Goal: Information Seeking & Learning: Stay updated

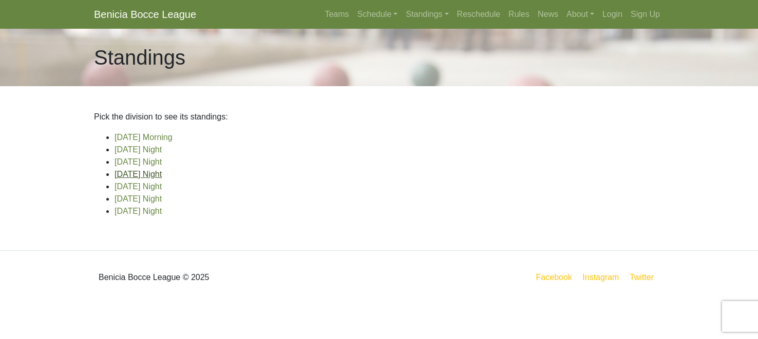
scroll to position [74, 0]
click at [149, 216] on link "[DATE] Night" at bounding box center [137, 211] width 47 height 9
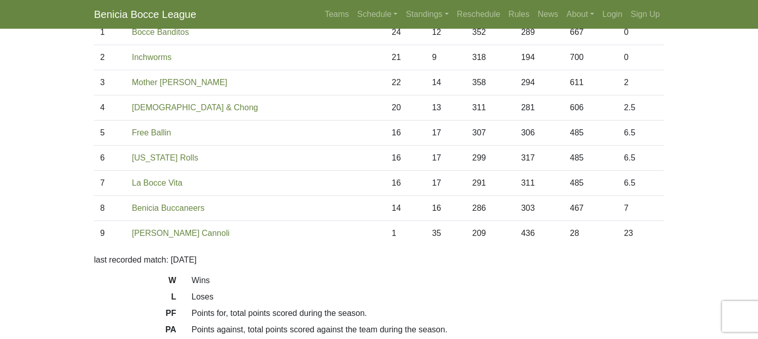
scroll to position [114, 0]
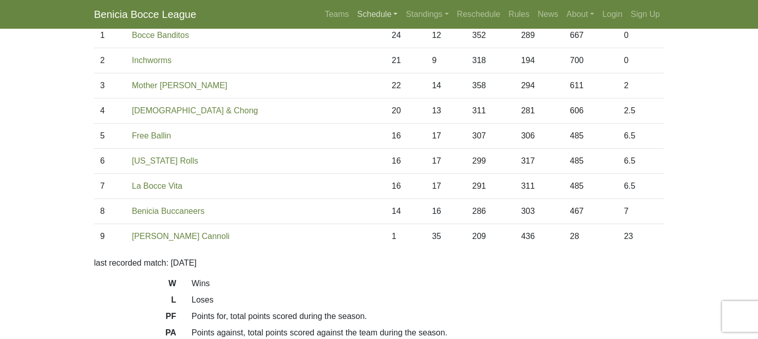
click at [353, 22] on link "Schedule" at bounding box center [377, 14] width 49 height 21
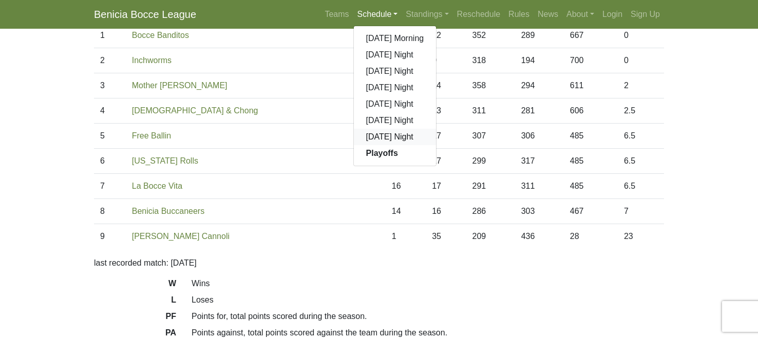
click at [354, 145] on link "[DATE] Night" at bounding box center [395, 137] width 83 height 16
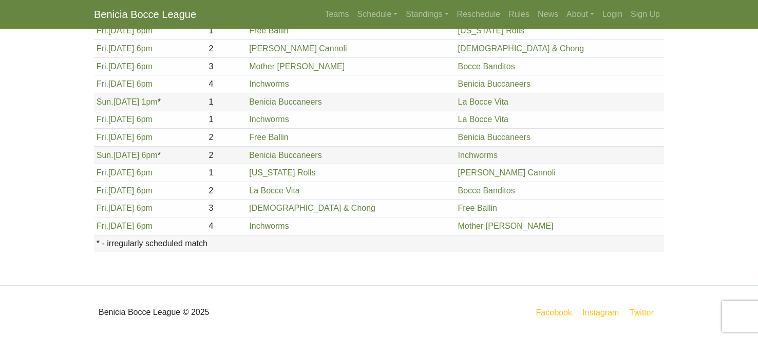
scroll to position [385, 0]
click at [353, 22] on link "Schedule" at bounding box center [377, 14] width 49 height 21
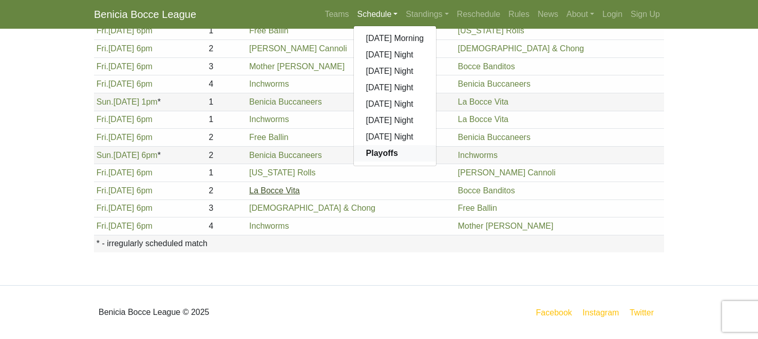
click at [366, 158] on strong "Playoffs" at bounding box center [382, 153] width 32 height 9
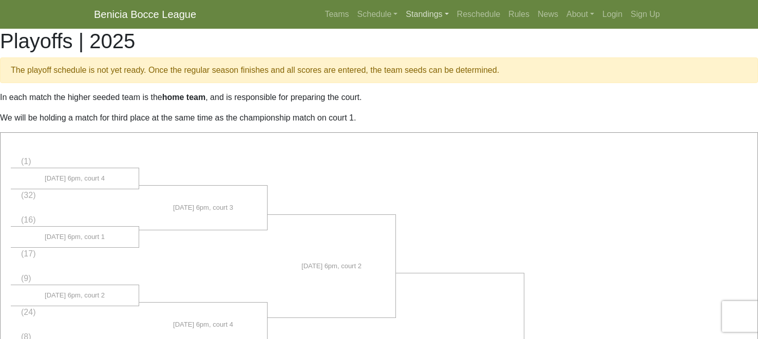
click at [401, 24] on link "Standings" at bounding box center [426, 14] width 51 height 21
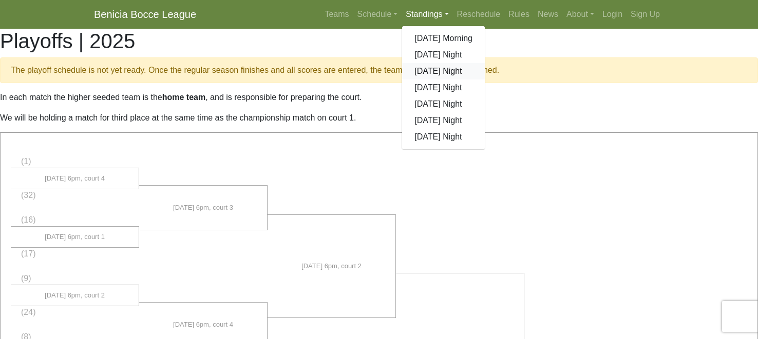
click at [440, 80] on link "[DATE] Night" at bounding box center [443, 71] width 83 height 16
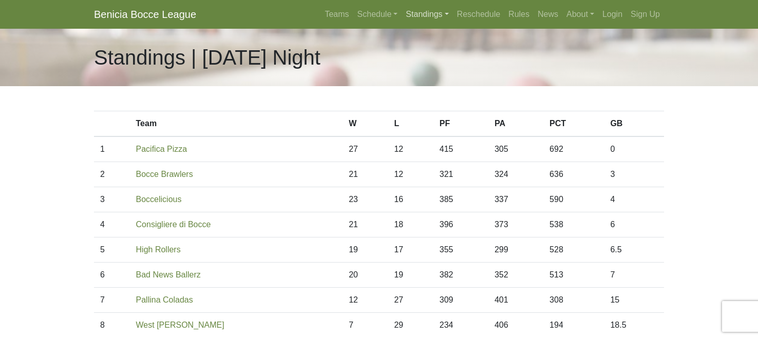
click at [421, 21] on link "Standings" at bounding box center [426, 14] width 51 height 21
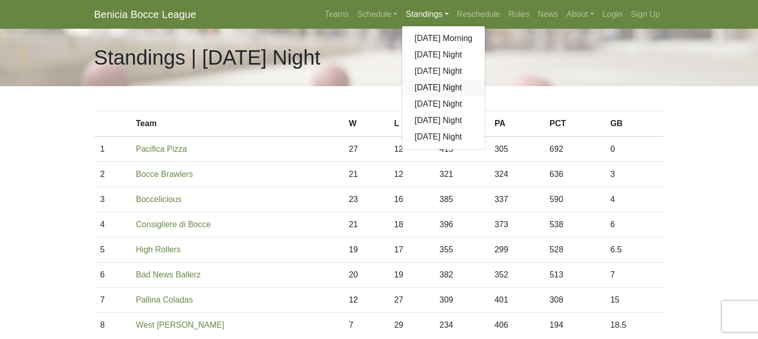
click at [431, 96] on link "[DATE] Night" at bounding box center [443, 88] width 83 height 16
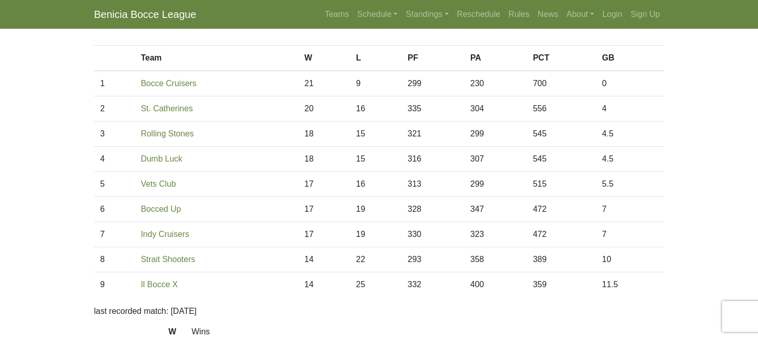
scroll to position [61, 0]
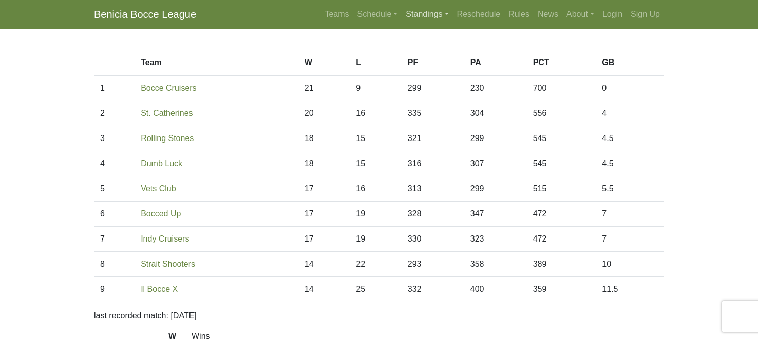
click at [407, 23] on link "Standings" at bounding box center [426, 14] width 51 height 21
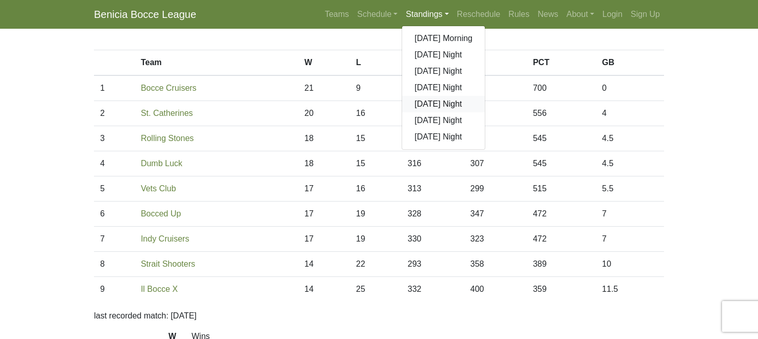
click at [427, 112] on link "[DATE] Night" at bounding box center [443, 104] width 83 height 16
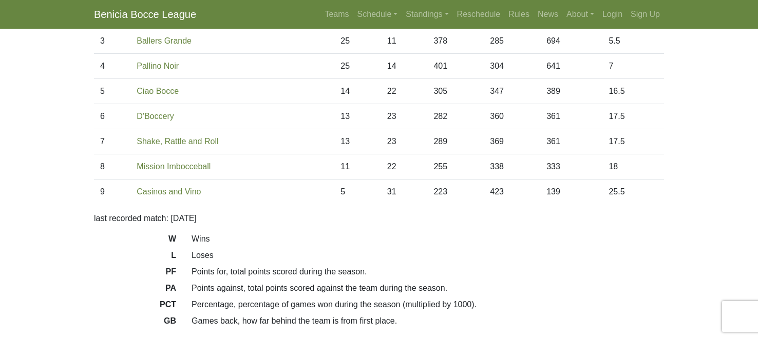
scroll to position [135, 0]
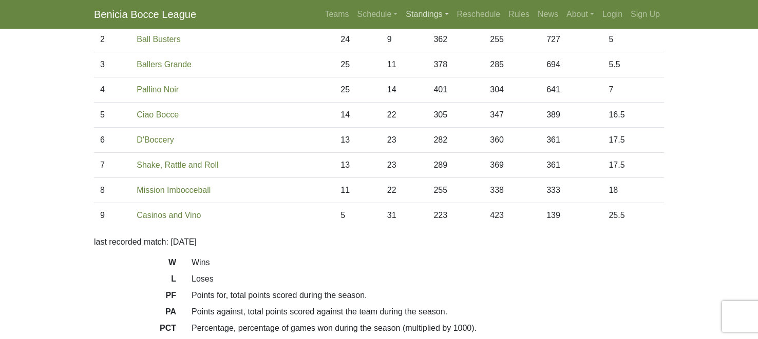
click at [432, 20] on link "Standings" at bounding box center [426, 14] width 51 height 21
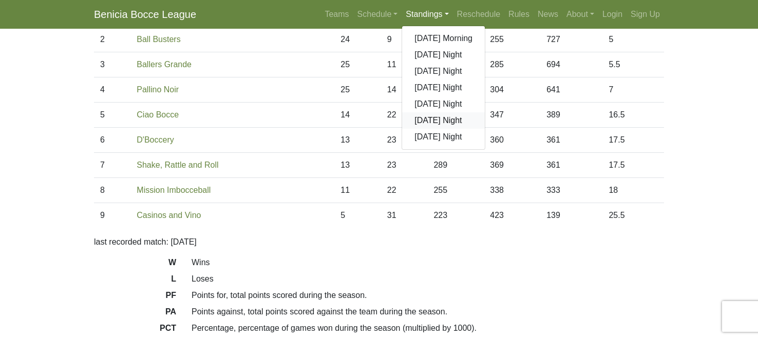
click at [432, 129] on link "[DATE] Night" at bounding box center [443, 120] width 83 height 16
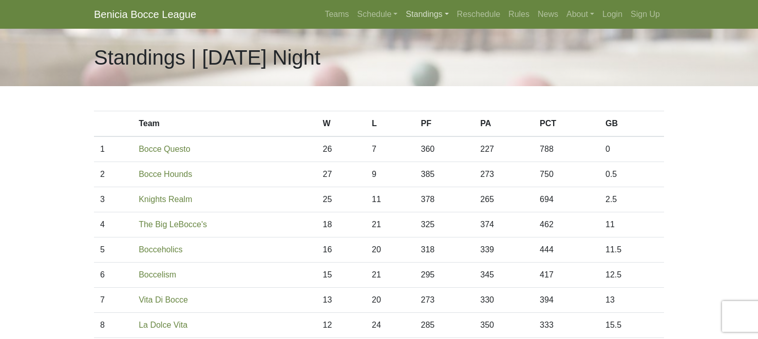
click at [415, 21] on link "Standings" at bounding box center [426, 14] width 51 height 21
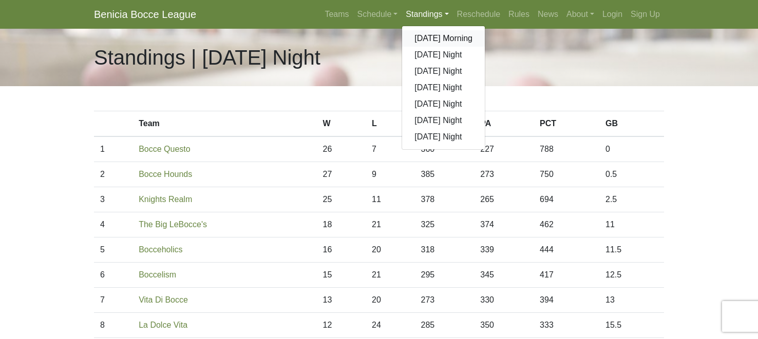
click at [422, 47] on link "[DATE] Morning" at bounding box center [443, 38] width 83 height 16
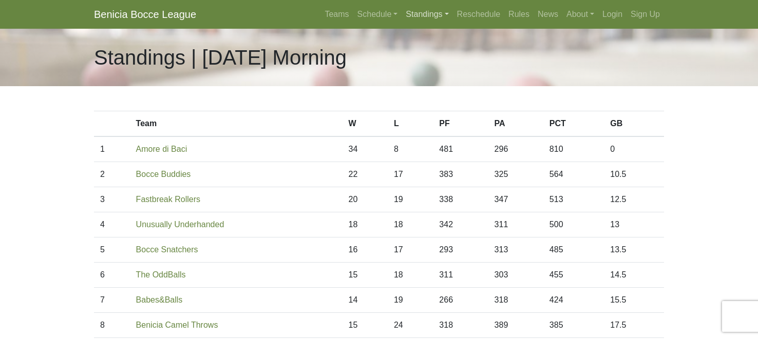
click at [409, 21] on link "Standings" at bounding box center [426, 14] width 51 height 21
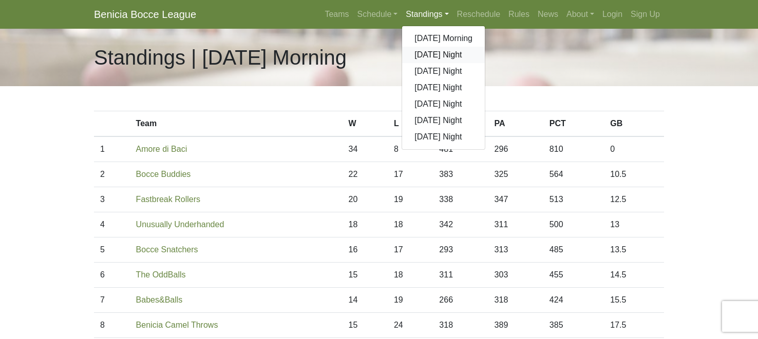
click at [438, 63] on link "[DATE] Night" at bounding box center [443, 55] width 83 height 16
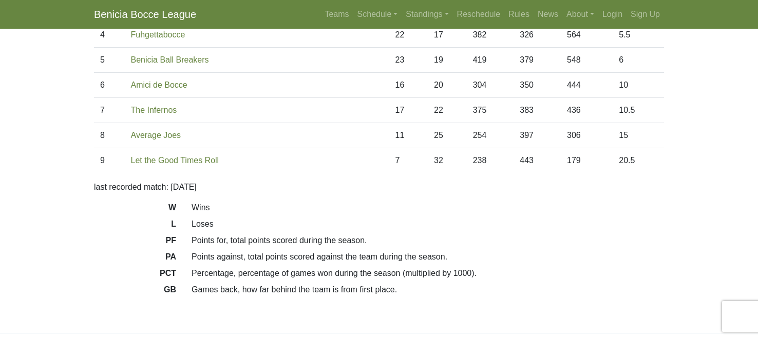
scroll to position [195, 0]
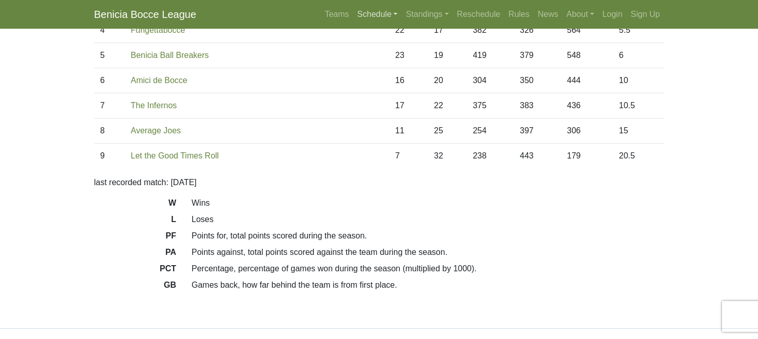
click at [353, 23] on link "Schedule" at bounding box center [377, 14] width 49 height 21
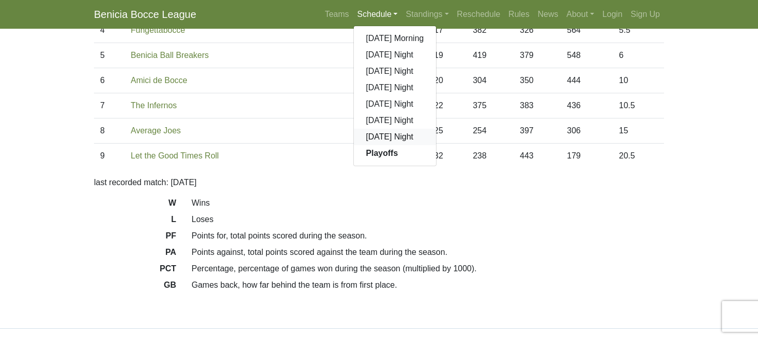
click at [369, 145] on link "[DATE] Night" at bounding box center [395, 137] width 83 height 16
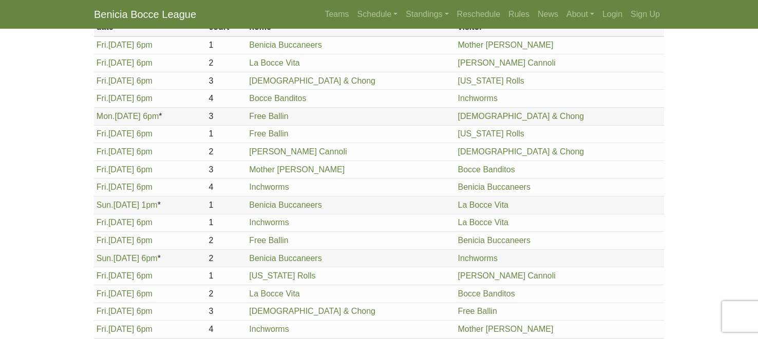
scroll to position [125, 0]
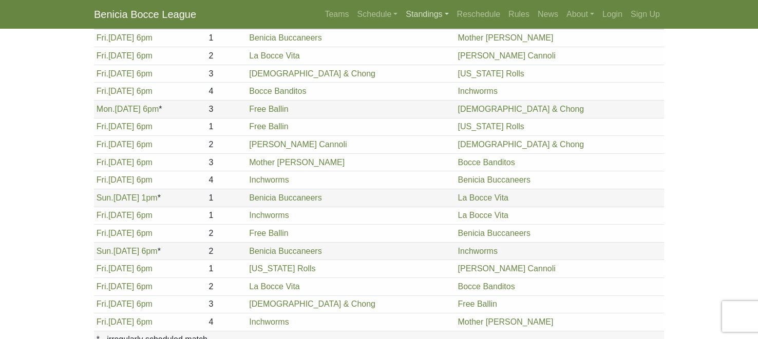
click at [427, 21] on link "Standings" at bounding box center [426, 14] width 51 height 21
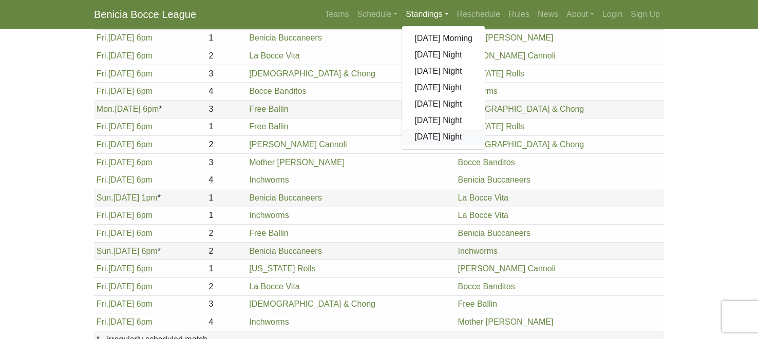
click at [434, 145] on link "[DATE] Night" at bounding box center [443, 137] width 83 height 16
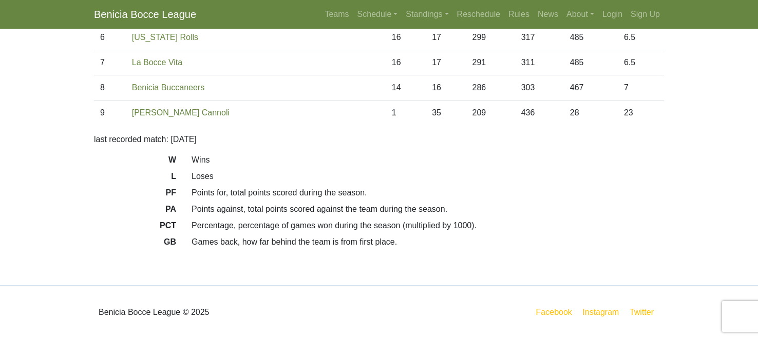
scroll to position [288, 0]
